Goal: Task Accomplishment & Management: Use online tool/utility

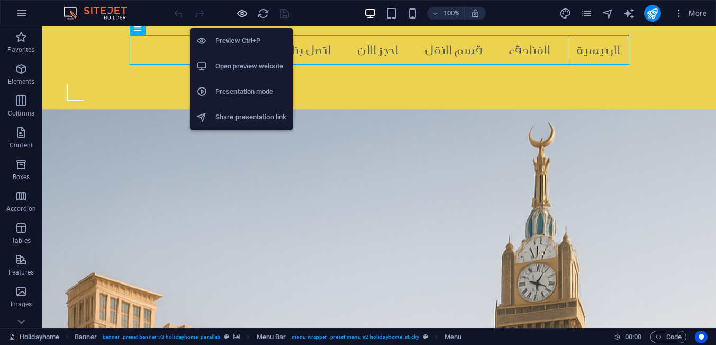
click at [239, 17] on icon "button" at bounding box center [242, 13] width 12 height 12
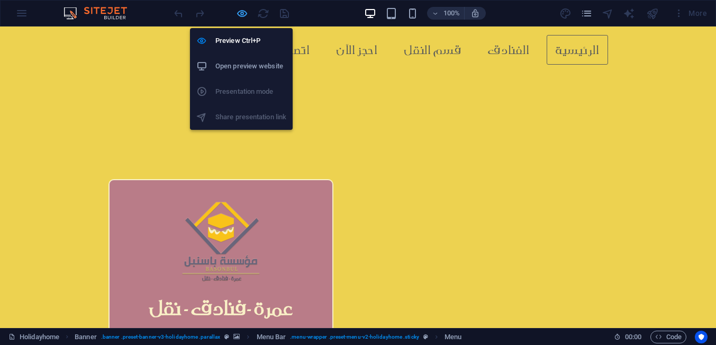
scroll to position [182, 0]
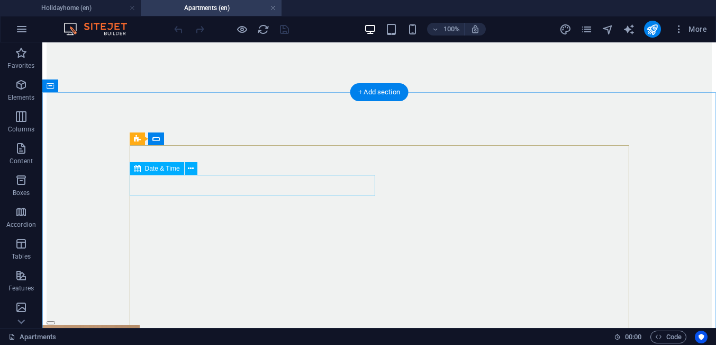
scroll to position [1756, 0]
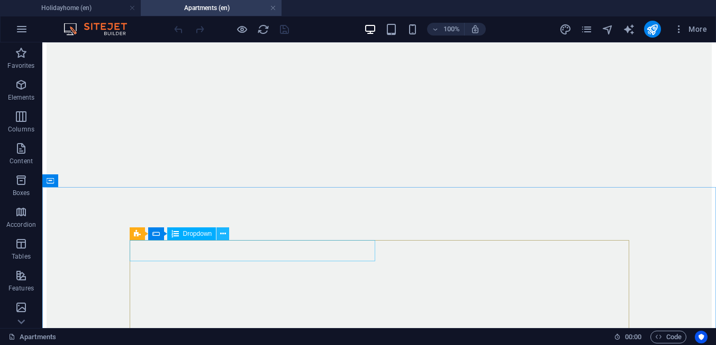
click at [222, 235] on icon at bounding box center [223, 233] width 6 height 11
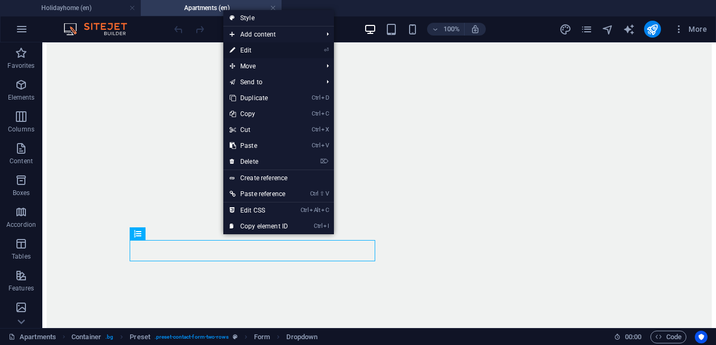
click at [246, 47] on link "⏎ Edit" at bounding box center [258, 50] width 71 height 16
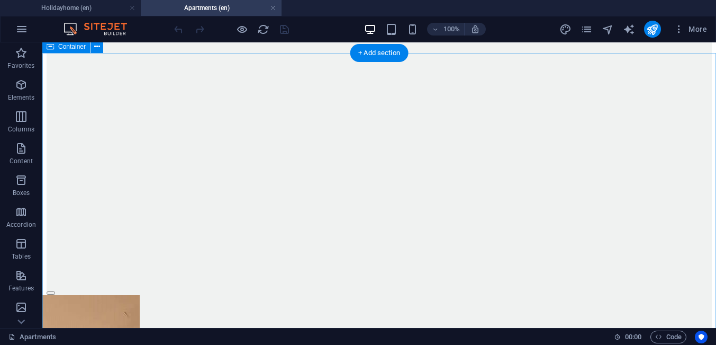
scroll to position [1823, 0]
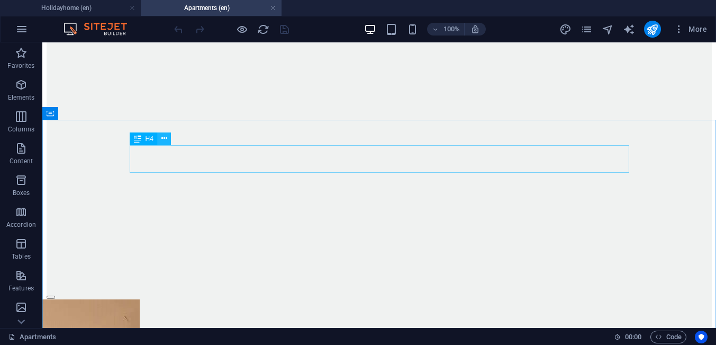
click at [164, 138] on icon at bounding box center [164, 138] width 6 height 11
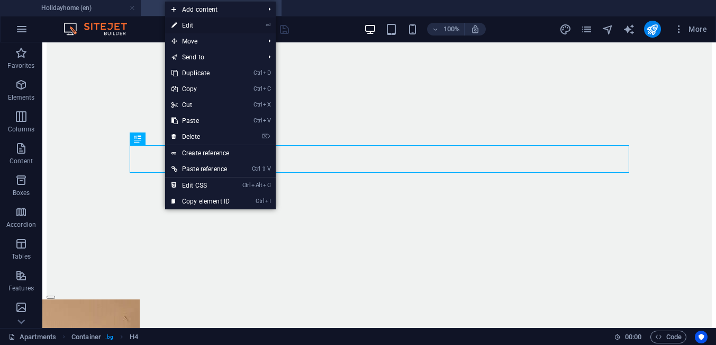
click at [189, 22] on link "⏎ Edit" at bounding box center [200, 25] width 71 height 16
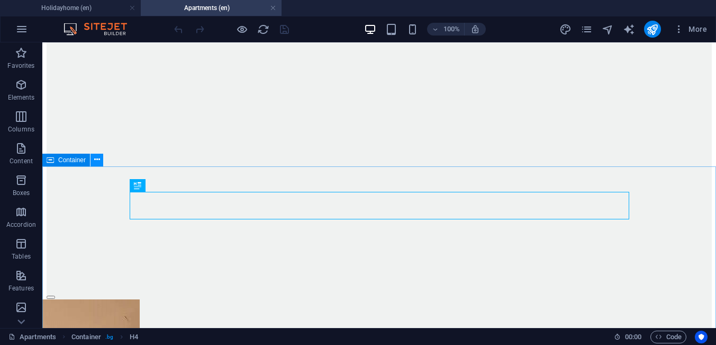
click at [94, 161] on icon at bounding box center [97, 159] width 6 height 11
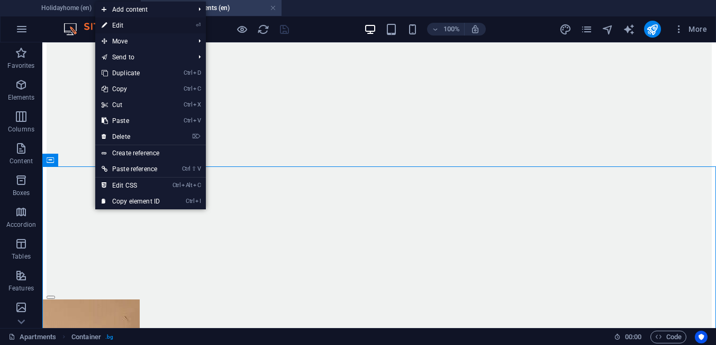
click at [122, 28] on link "⏎ Edit" at bounding box center [130, 25] width 71 height 16
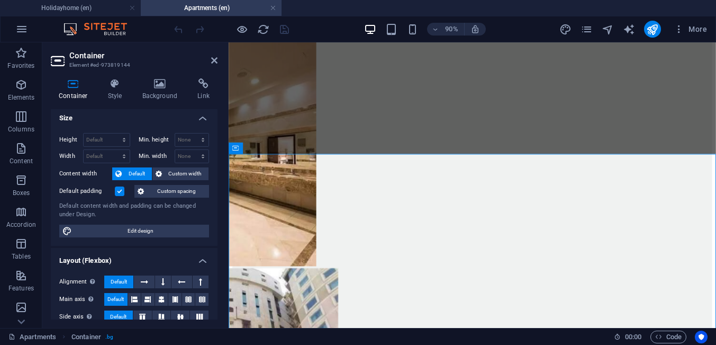
scroll to position [3, 0]
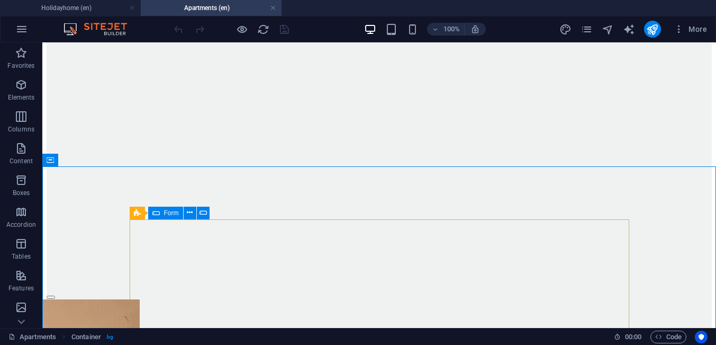
click at [161, 210] on div "Form" at bounding box center [165, 212] width 35 height 13
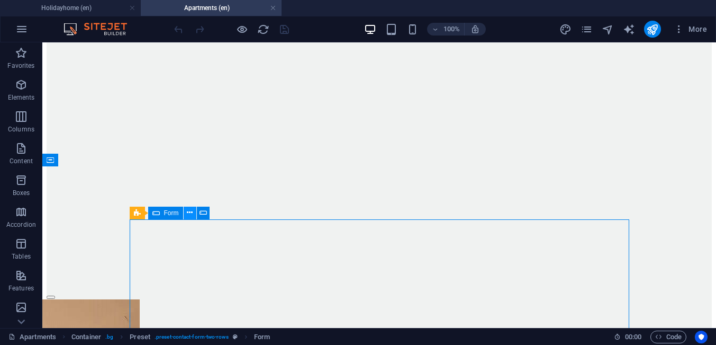
click at [189, 213] on icon at bounding box center [190, 212] width 6 height 11
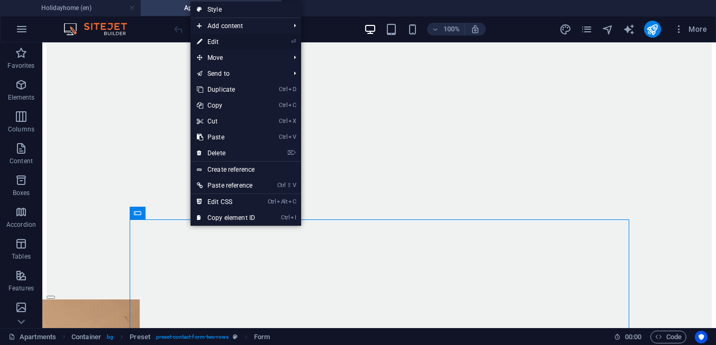
click at [223, 44] on link "⏎ Edit" at bounding box center [226, 42] width 71 height 16
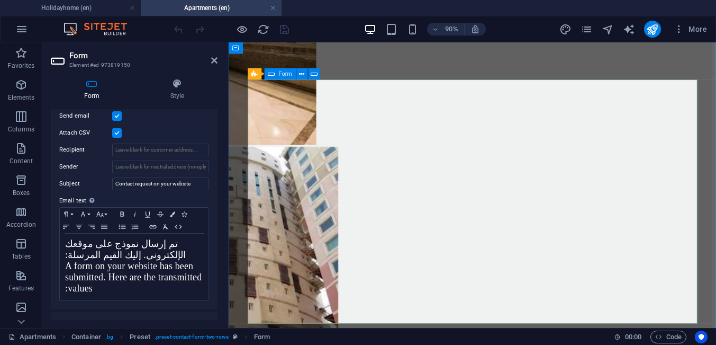
scroll to position [2026, 0]
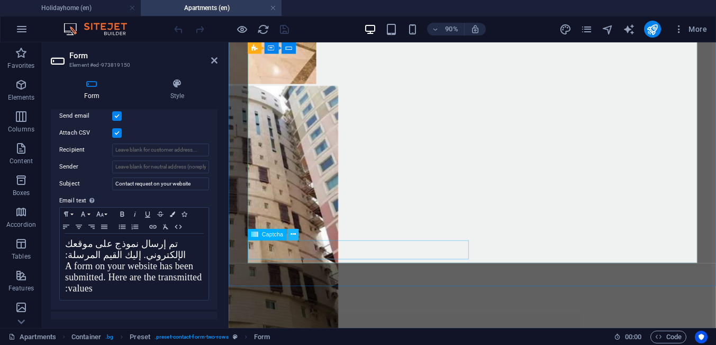
click at [295, 237] on icon at bounding box center [293, 234] width 5 height 10
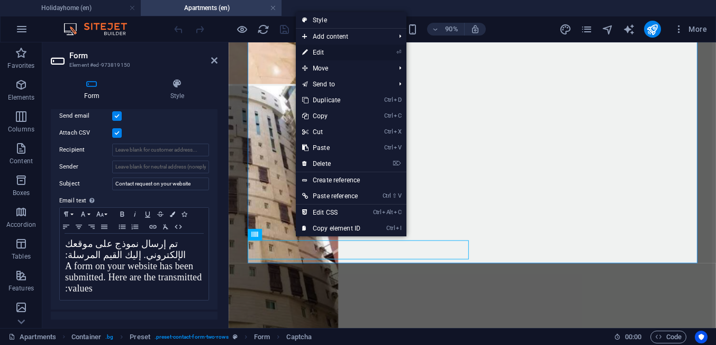
click at [329, 50] on link "⏎ Edit" at bounding box center [331, 52] width 71 height 16
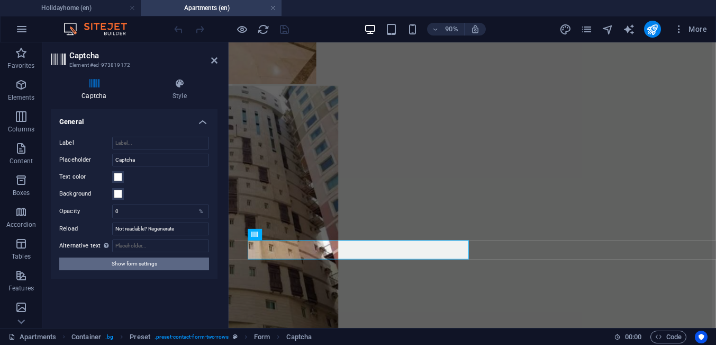
click at [132, 266] on span "Show form settings" at bounding box center [135, 263] width 46 height 13
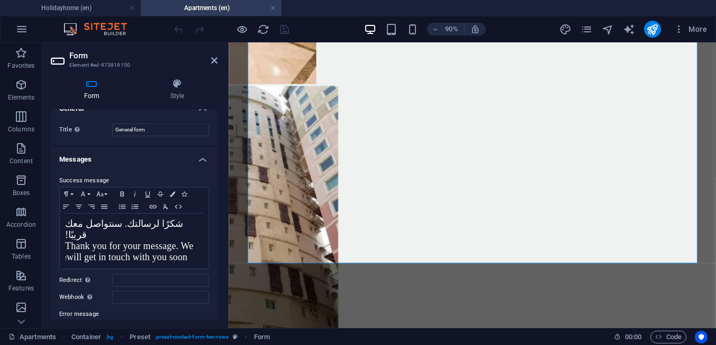
scroll to position [0, 0]
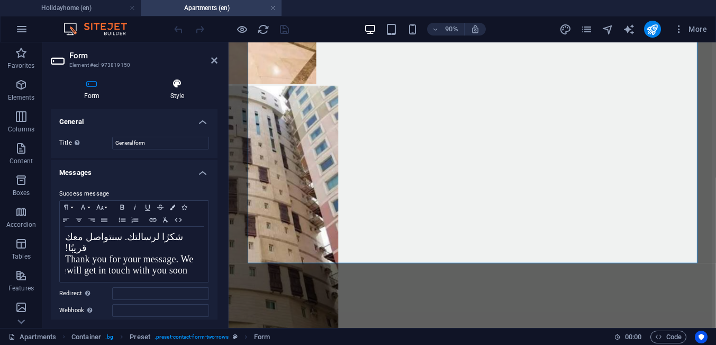
click at [174, 93] on h4 "Style" at bounding box center [177, 89] width 80 height 22
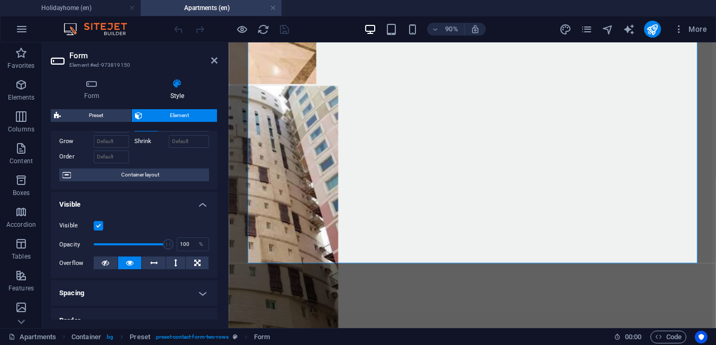
scroll to position [49, 0]
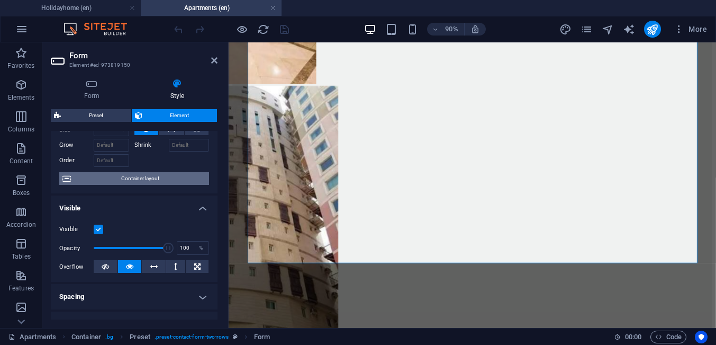
click at [127, 175] on span "Container layout" at bounding box center [140, 178] width 132 height 13
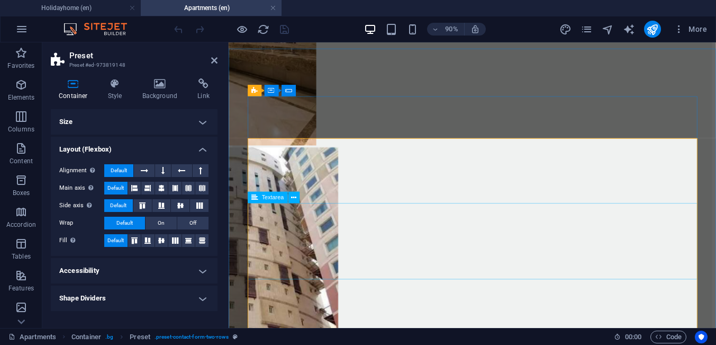
scroll to position [1891, 0]
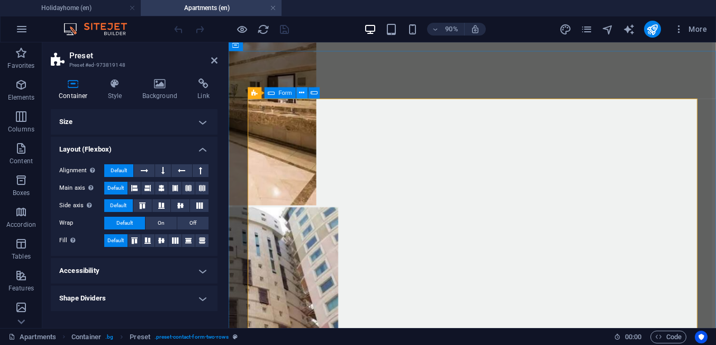
click at [301, 93] on icon at bounding box center [301, 93] width 5 height 10
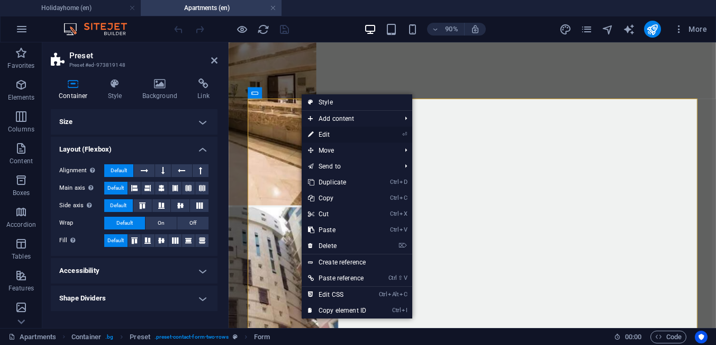
click at [314, 132] on link "⏎ Edit" at bounding box center [337, 134] width 71 height 16
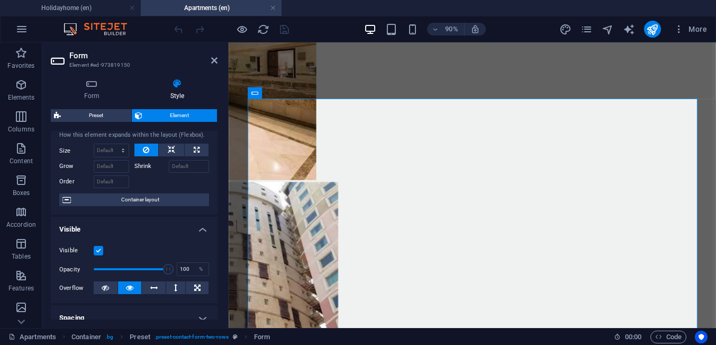
scroll to position [0, 0]
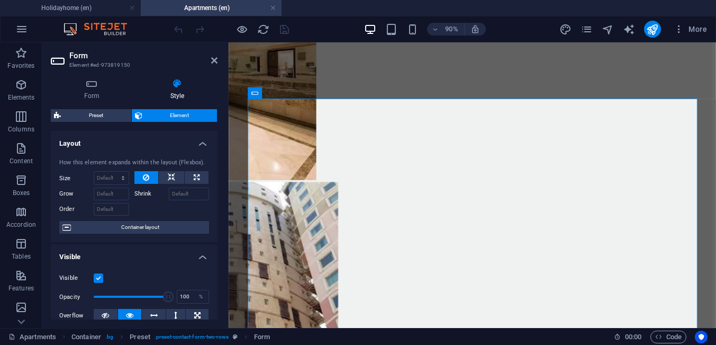
click at [218, 58] on aside "Form Element #ed-973819150 Form Style General Title Define a name for the form.…" at bounding box center [135, 184] width 186 height 285
click at [216, 61] on icon at bounding box center [214, 60] width 6 height 8
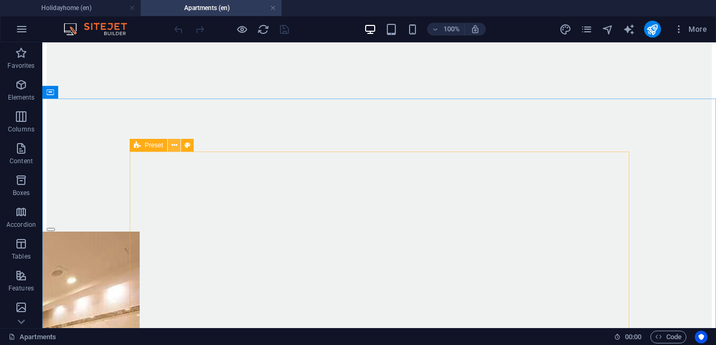
click at [173, 143] on icon at bounding box center [174, 145] width 6 height 11
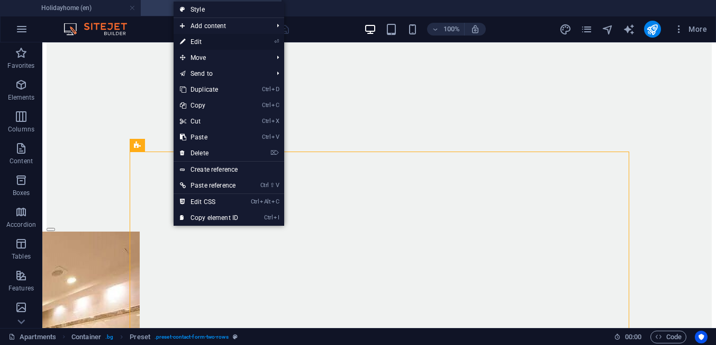
click at [194, 43] on link "⏎ Edit" at bounding box center [209, 42] width 71 height 16
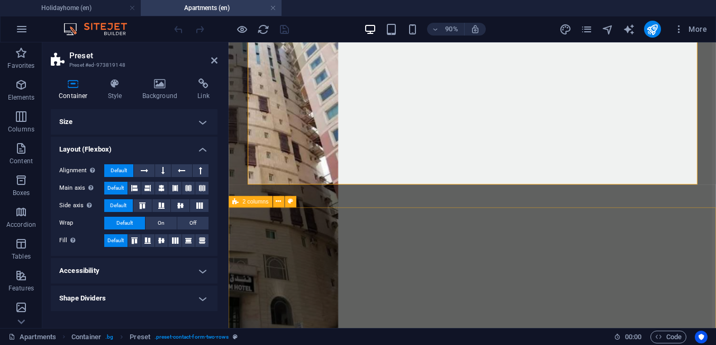
scroll to position [2161, 0]
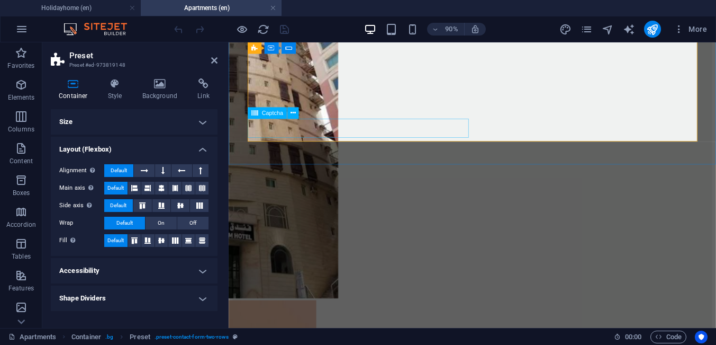
click at [296, 114] on button at bounding box center [293, 113] width 12 height 12
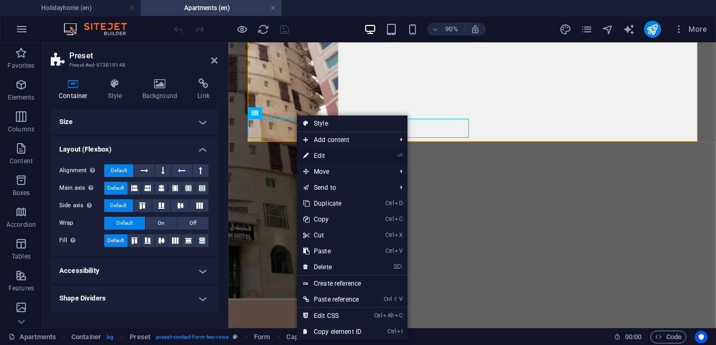
click at [314, 156] on link "⏎ Edit" at bounding box center [332, 156] width 71 height 16
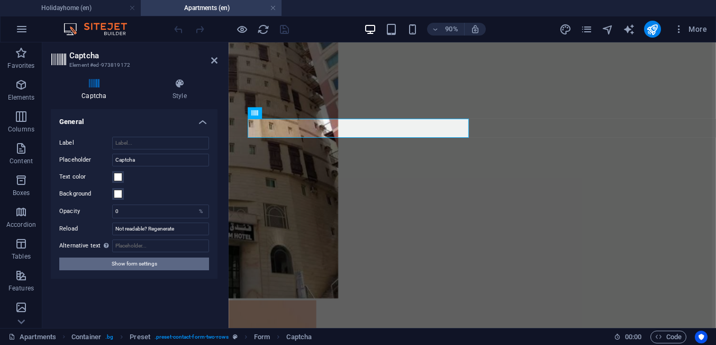
click at [157, 265] on span "Show form settings" at bounding box center [135, 263] width 46 height 13
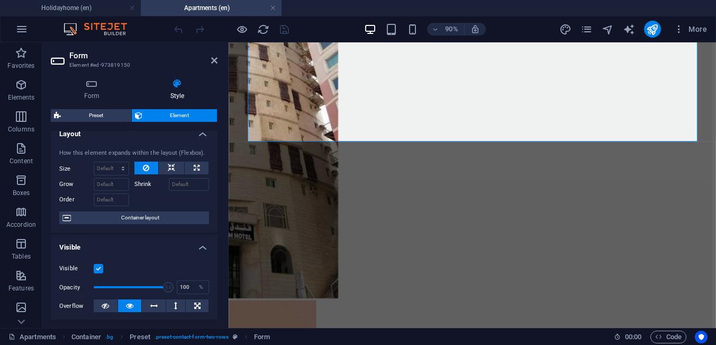
scroll to position [0, 0]
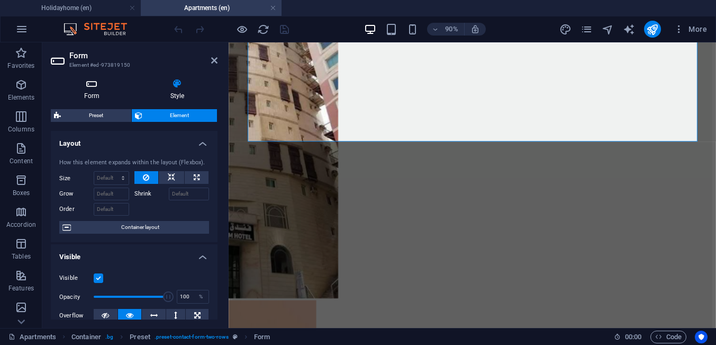
click at [88, 97] on h4 "Form" at bounding box center [94, 89] width 86 height 22
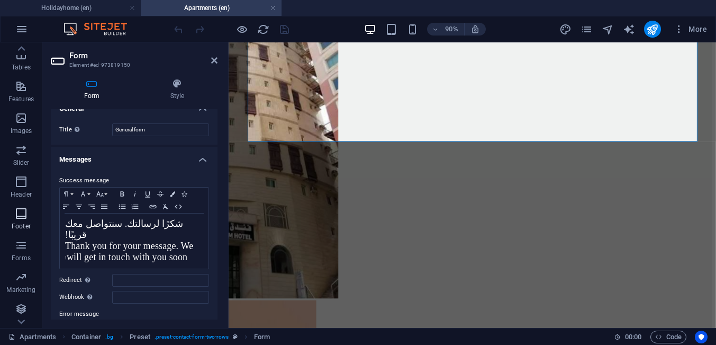
scroll to position [191, 0]
click at [24, 248] on icon "button" at bounding box center [21, 243] width 13 height 13
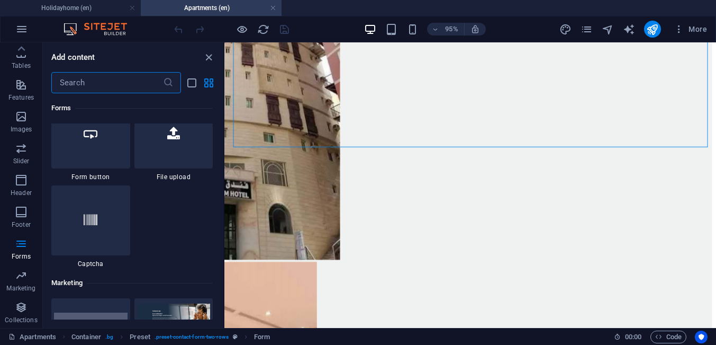
scroll to position [8510, 0]
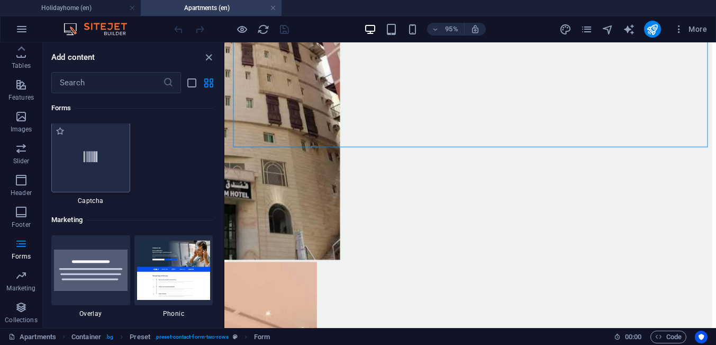
click at [105, 177] on div at bounding box center [90, 157] width 79 height 70
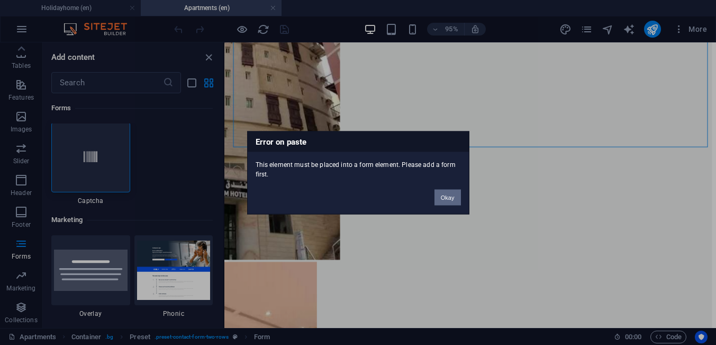
click at [450, 197] on button "Okay" at bounding box center [448, 197] width 26 height 16
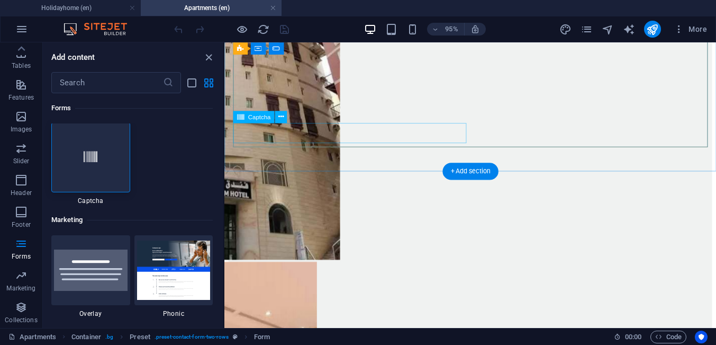
click at [282, 116] on icon at bounding box center [280, 116] width 5 height 11
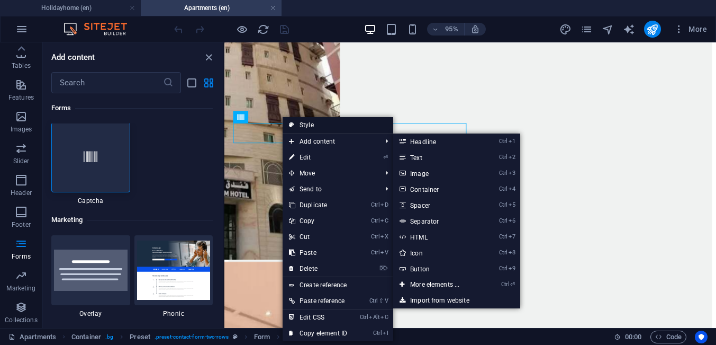
click at [297, 129] on link "Style" at bounding box center [338, 125] width 111 height 16
select select "px"
select select "rem"
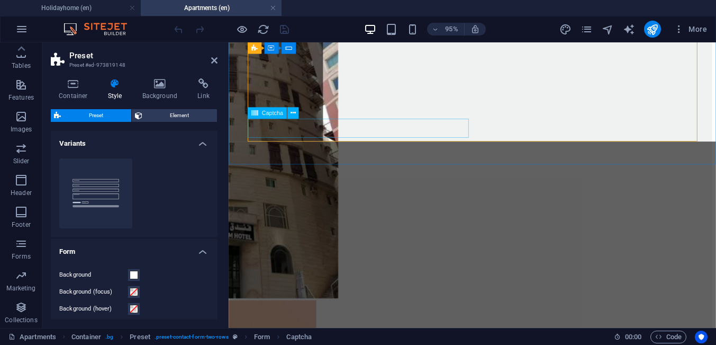
scroll to position [191, 0]
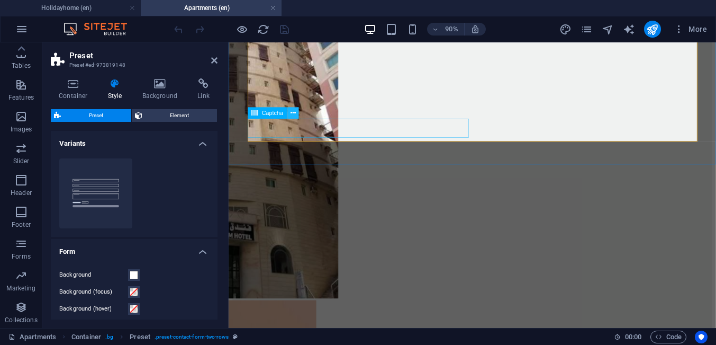
click at [294, 117] on icon at bounding box center [293, 112] width 5 height 10
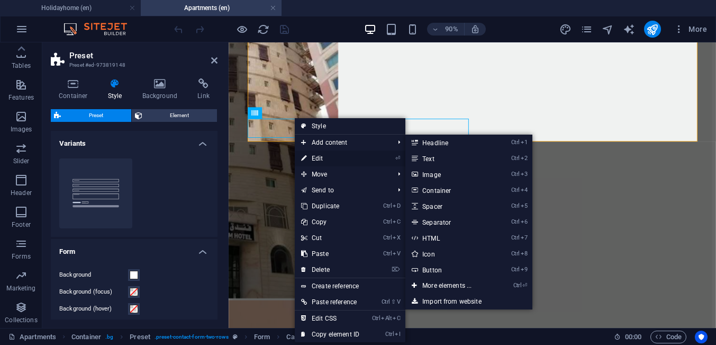
click at [308, 156] on link "⏎ Edit" at bounding box center [330, 158] width 71 height 16
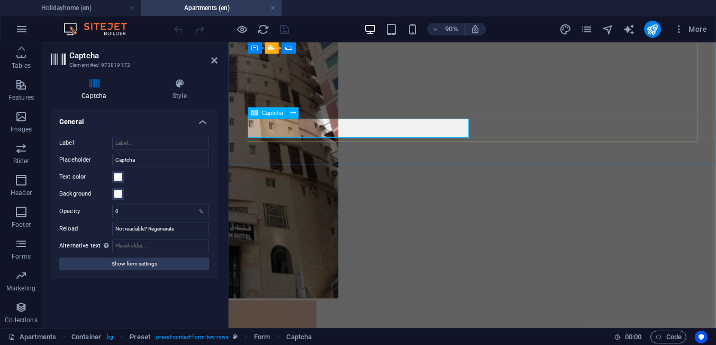
drag, startPoint x: 353, startPoint y: 141, endPoint x: 378, endPoint y: 139, distance: 25.0
type input "9"
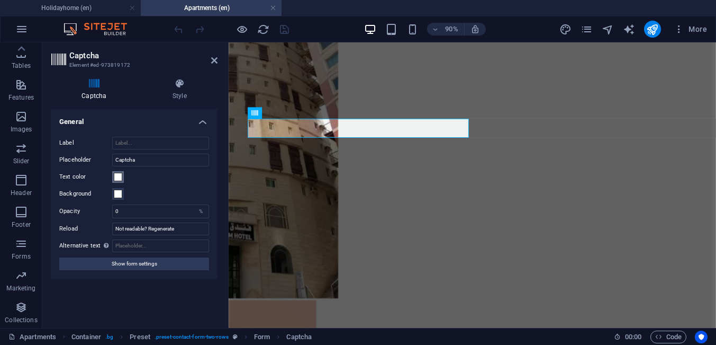
click at [120, 176] on span at bounding box center [118, 177] width 8 height 8
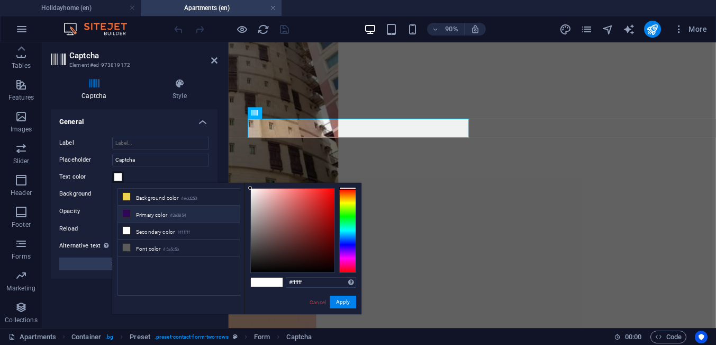
click at [128, 212] on icon at bounding box center [126, 213] width 7 height 7
type input "#2e0854"
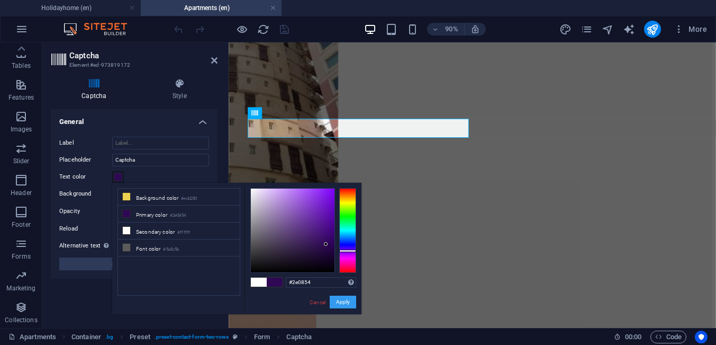
click at [341, 300] on button "Apply" at bounding box center [343, 301] width 26 height 13
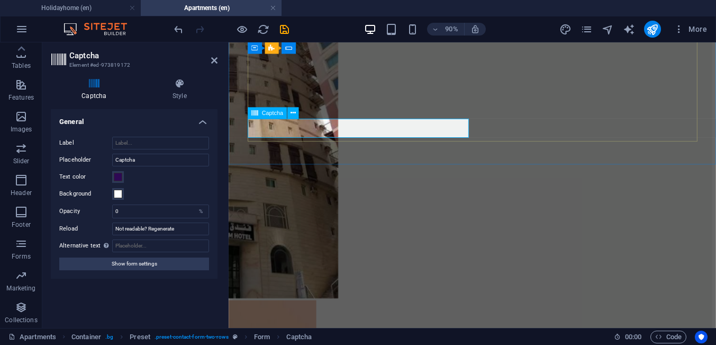
type input "9"
drag, startPoint x: 215, startPoint y: 60, endPoint x: 185, endPoint y: 13, distance: 56.2
click at [215, 60] on icon at bounding box center [214, 60] width 6 height 8
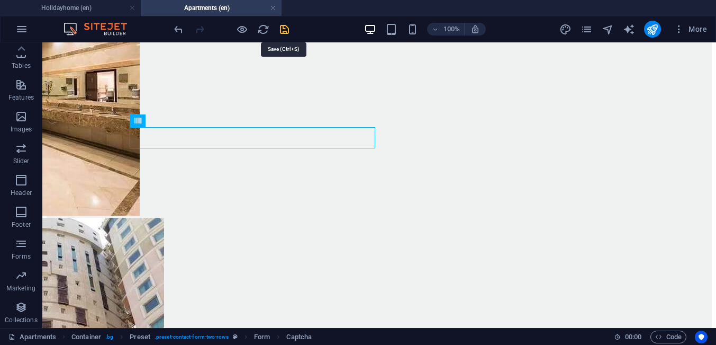
click at [287, 27] on icon "save" at bounding box center [284, 29] width 12 height 12
checkbox input "false"
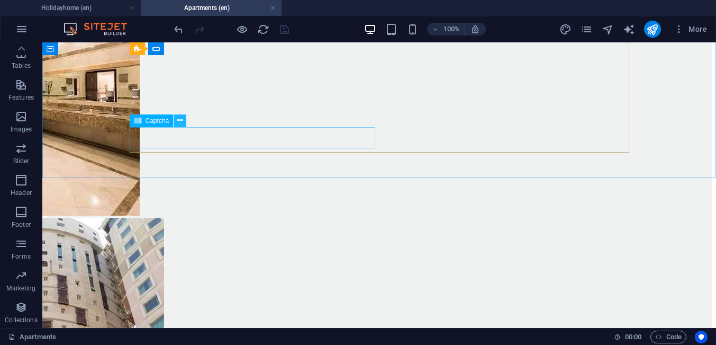
click at [178, 123] on icon at bounding box center [180, 120] width 6 height 11
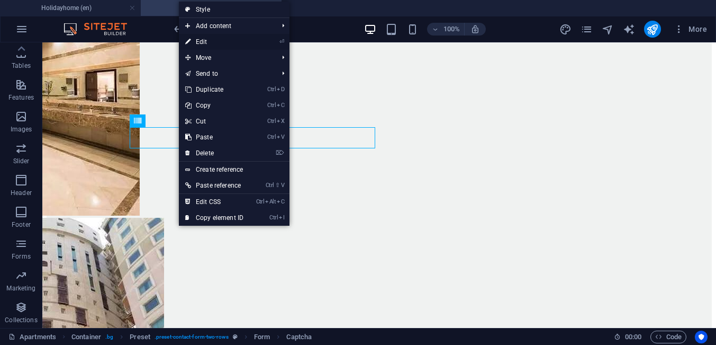
click at [200, 43] on link "⏎ Edit" at bounding box center [214, 42] width 71 height 16
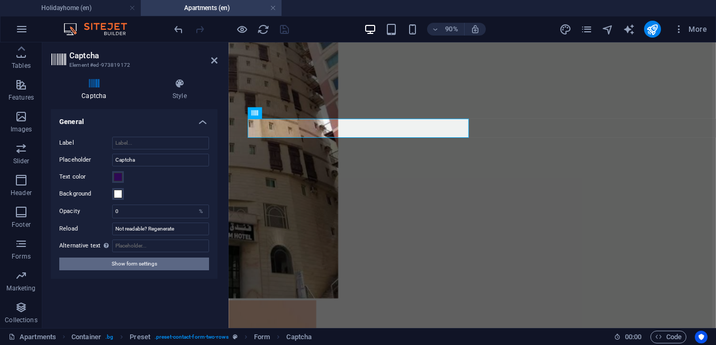
click at [137, 264] on span "Show form settings" at bounding box center [135, 263] width 46 height 13
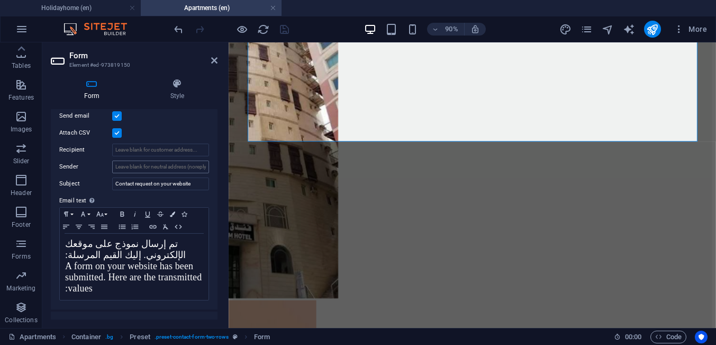
scroll to position [307, 0]
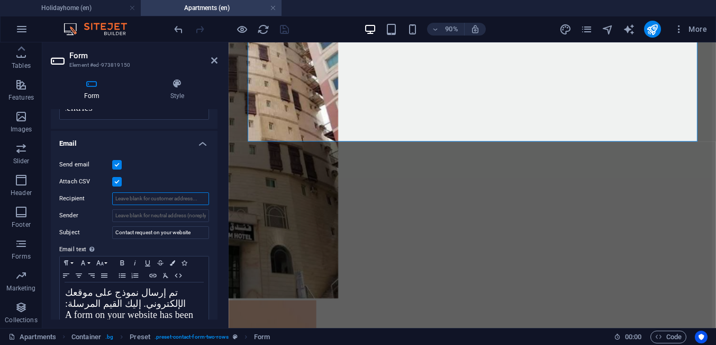
click at [146, 192] on input "Recipient" at bounding box center [160, 198] width 97 height 13
click at [147, 209] on input "Sender" at bounding box center [160, 215] width 97 height 13
click at [119, 160] on label at bounding box center [117, 165] width 10 height 10
click at [0, 0] on input "Send email" at bounding box center [0, 0] width 0 height 0
click at [117, 160] on label at bounding box center [117, 165] width 10 height 10
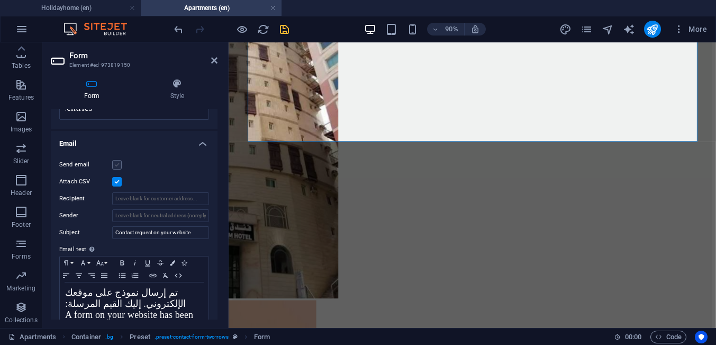
click at [0, 0] on input "Send email" at bounding box center [0, 0] width 0 height 0
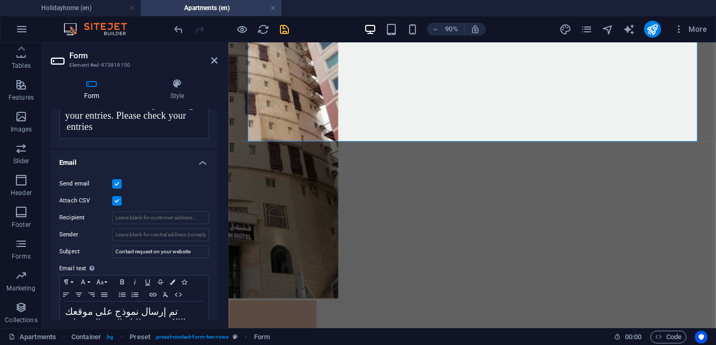
scroll to position [293, 0]
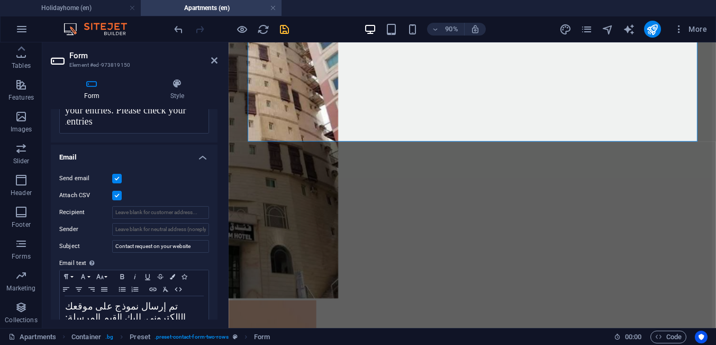
click at [72, 146] on h4 "Email" at bounding box center [134, 153] width 167 height 19
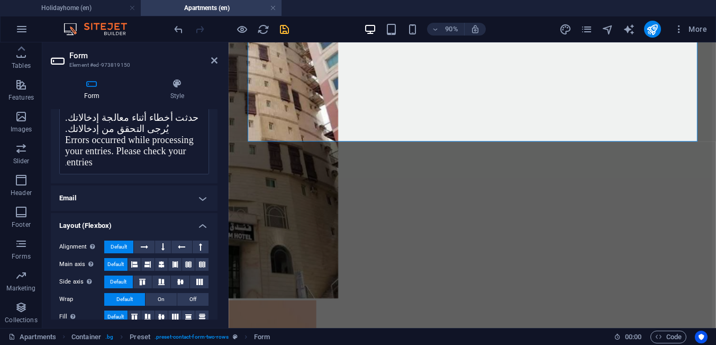
click at [200, 188] on h4 "Email" at bounding box center [134, 197] width 167 height 25
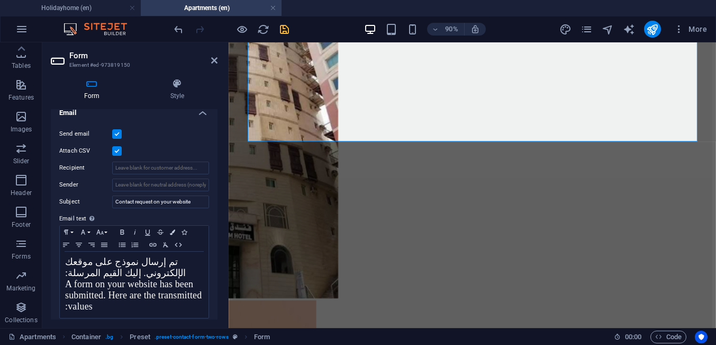
scroll to position [350, 0]
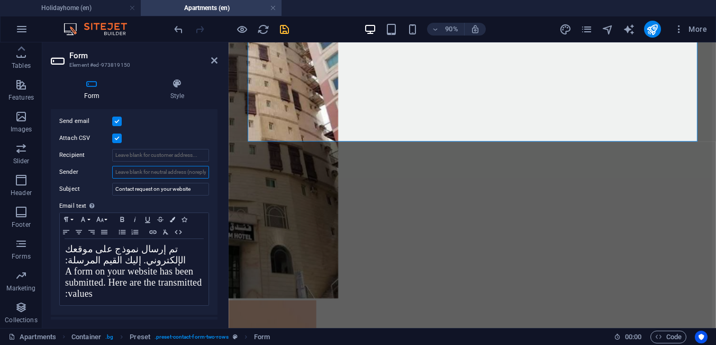
click at [196, 166] on input "Sender" at bounding box center [160, 172] width 97 height 13
type input "ه"
paste input "[DOMAIN_NAME]"
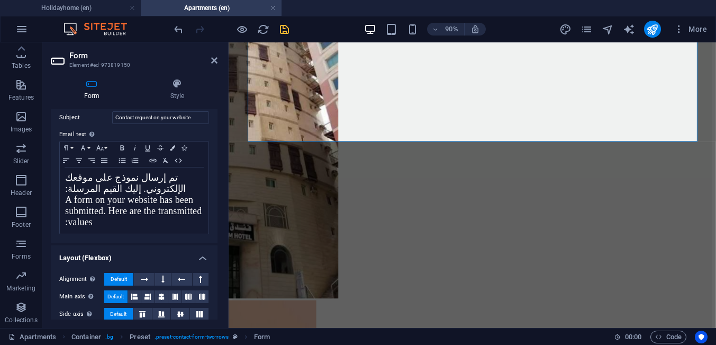
scroll to position [448, 0]
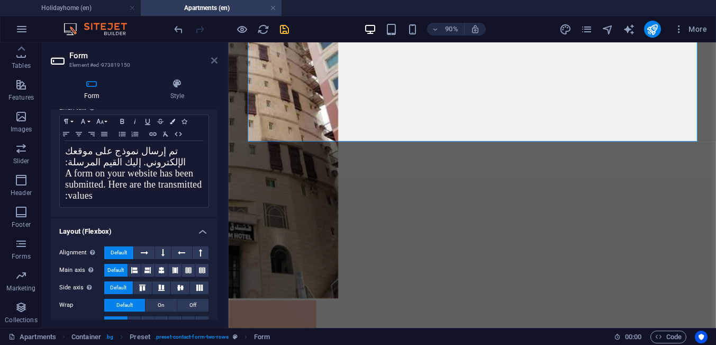
type input "[EMAIL_ADDRESS][DOMAIN_NAME]"
click at [214, 60] on icon at bounding box center [214, 60] width 6 height 8
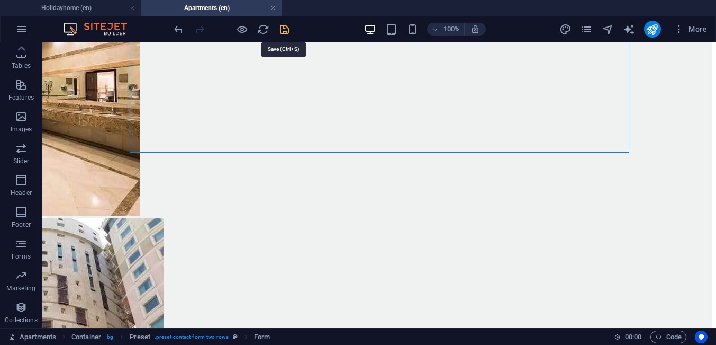
click at [279, 29] on icon "save" at bounding box center [284, 29] width 12 height 12
checkbox input "false"
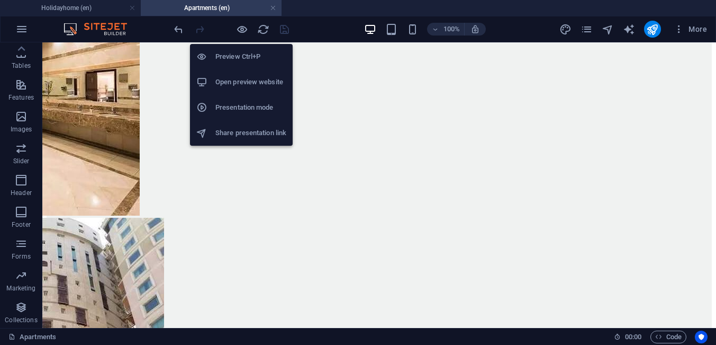
click at [252, 108] on h6 "Presentation mode" at bounding box center [250, 107] width 71 height 13
click at [238, 79] on h6 "Open preview website" at bounding box center [250, 82] width 71 height 13
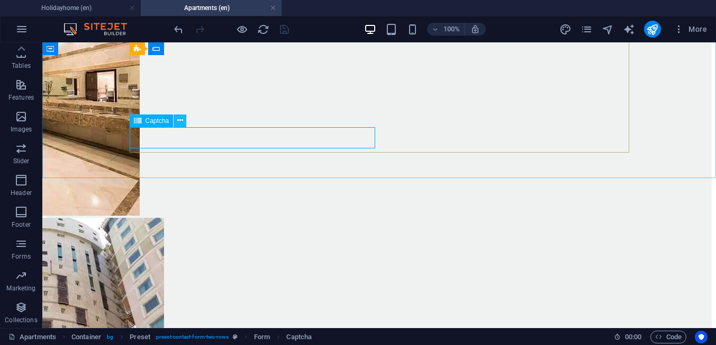
click at [180, 120] on icon at bounding box center [180, 120] width 6 height 11
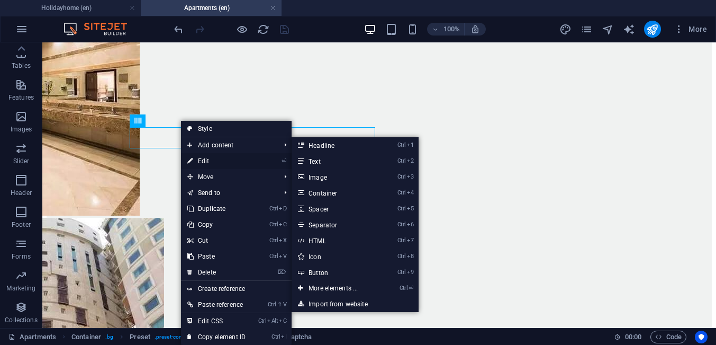
click at [197, 161] on link "⏎ Edit" at bounding box center [216, 161] width 71 height 16
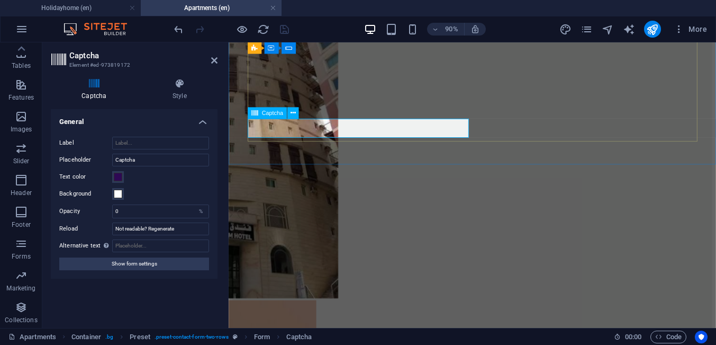
click at [121, 178] on span at bounding box center [118, 177] width 8 height 8
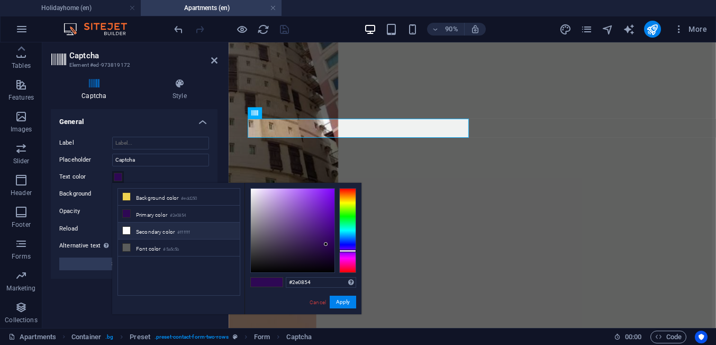
click at [125, 230] on icon at bounding box center [126, 230] width 7 height 7
type input "#ffffff"
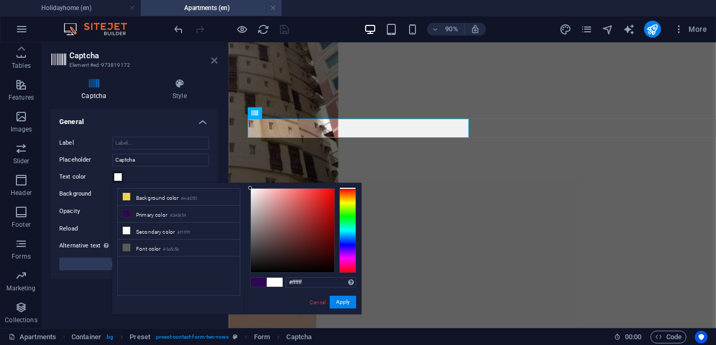
click at [216, 61] on icon at bounding box center [214, 60] width 6 height 8
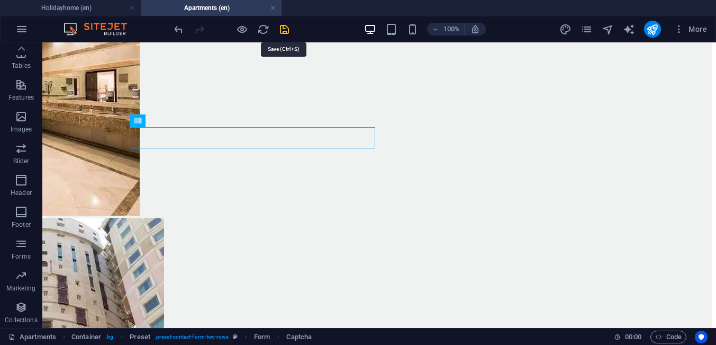
click at [289, 29] on icon "save" at bounding box center [284, 29] width 12 height 12
checkbox input "false"
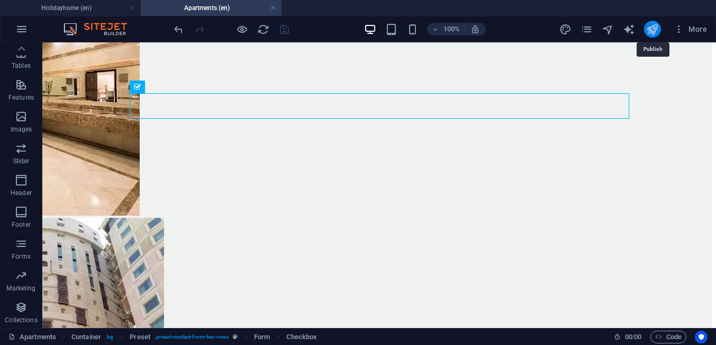
click at [655, 31] on icon "publish" at bounding box center [652, 29] width 12 height 12
